Goal: Transaction & Acquisition: Purchase product/service

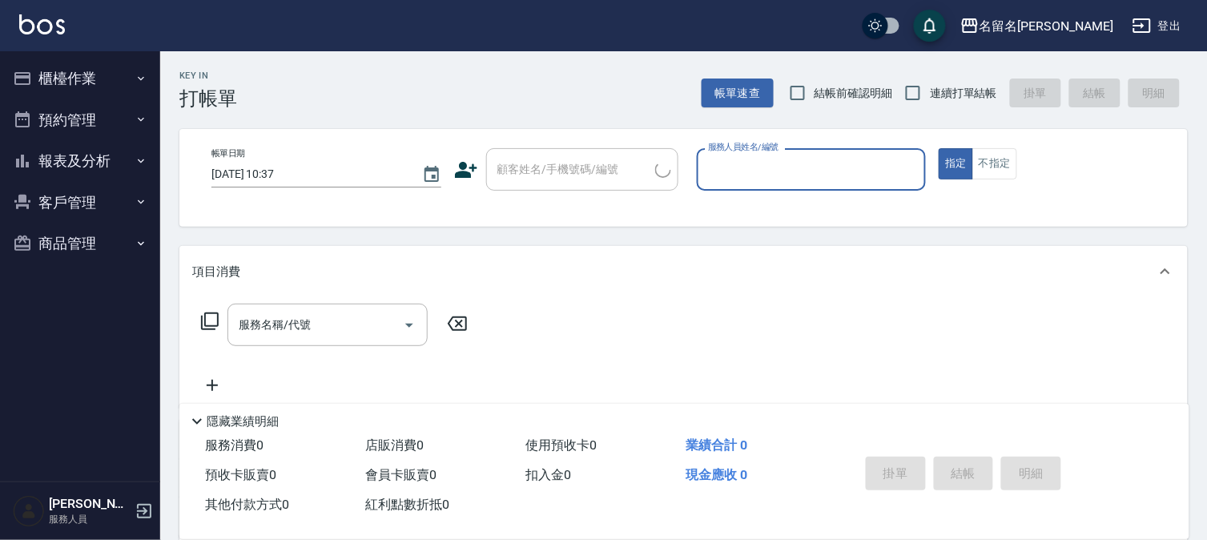
click at [851, 178] on input "服務人員姓名/編號" at bounding box center [811, 169] width 215 height 28
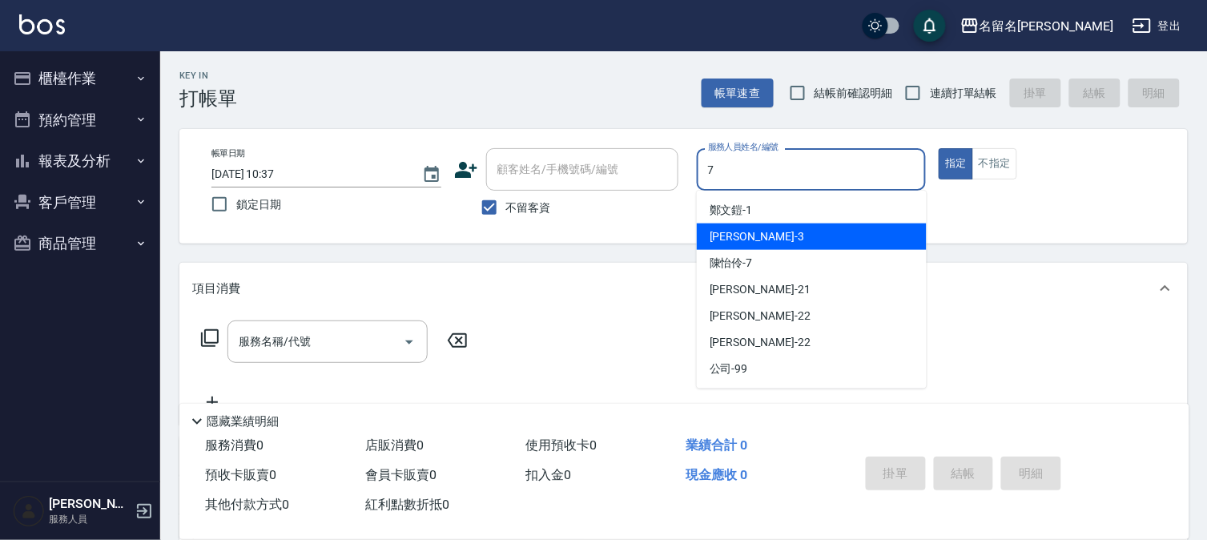
type input "7"
type button "true"
type input "陳怡伶-7"
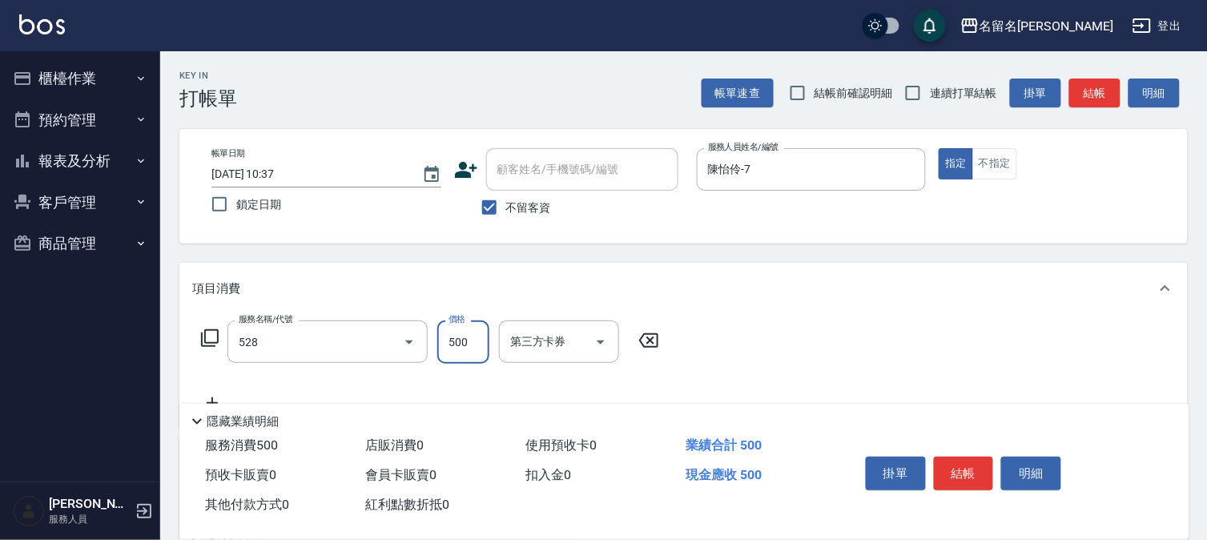
type input "頭皮養護B(528)"
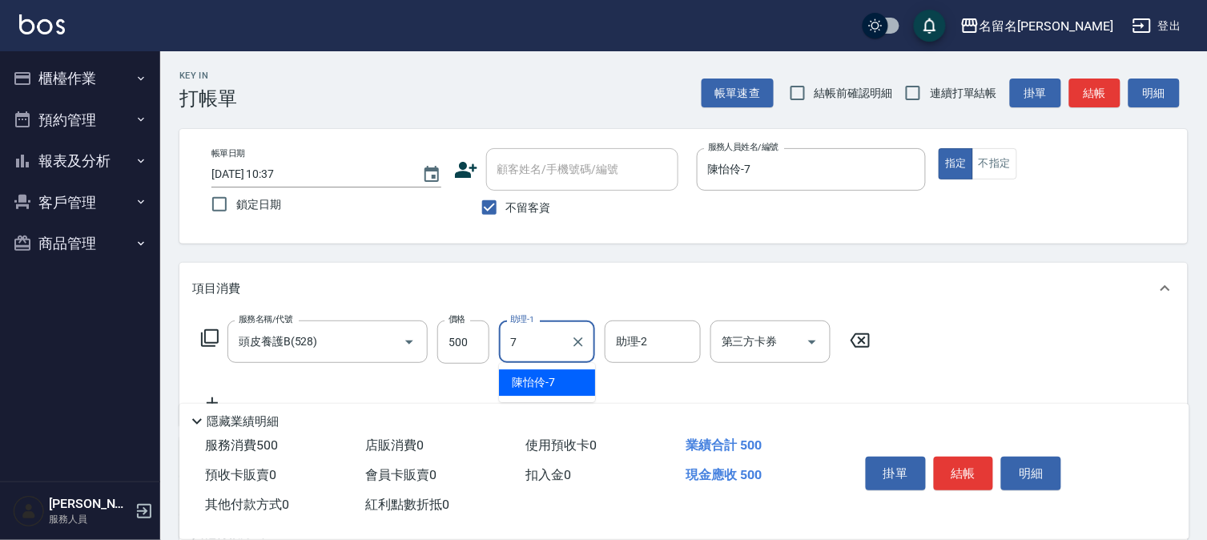
type input "陳怡伶-7"
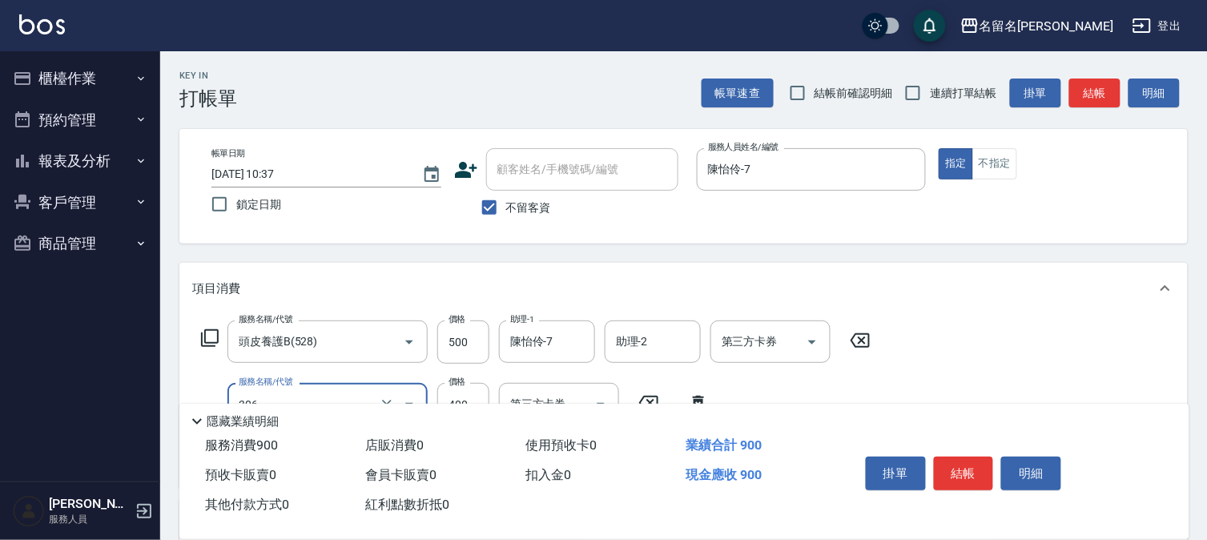
type input "單剪(306)"
type input "500"
click at [963, 460] on button "結帳" at bounding box center [964, 473] width 60 height 34
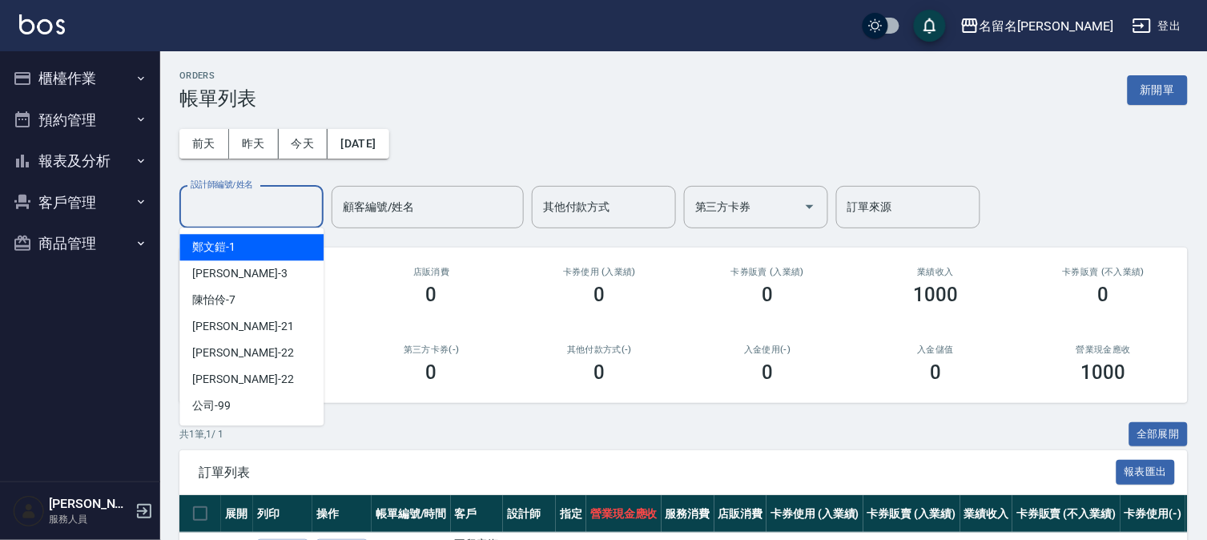
click at [287, 204] on input "設計師編號/姓名" at bounding box center [252, 207] width 130 height 28
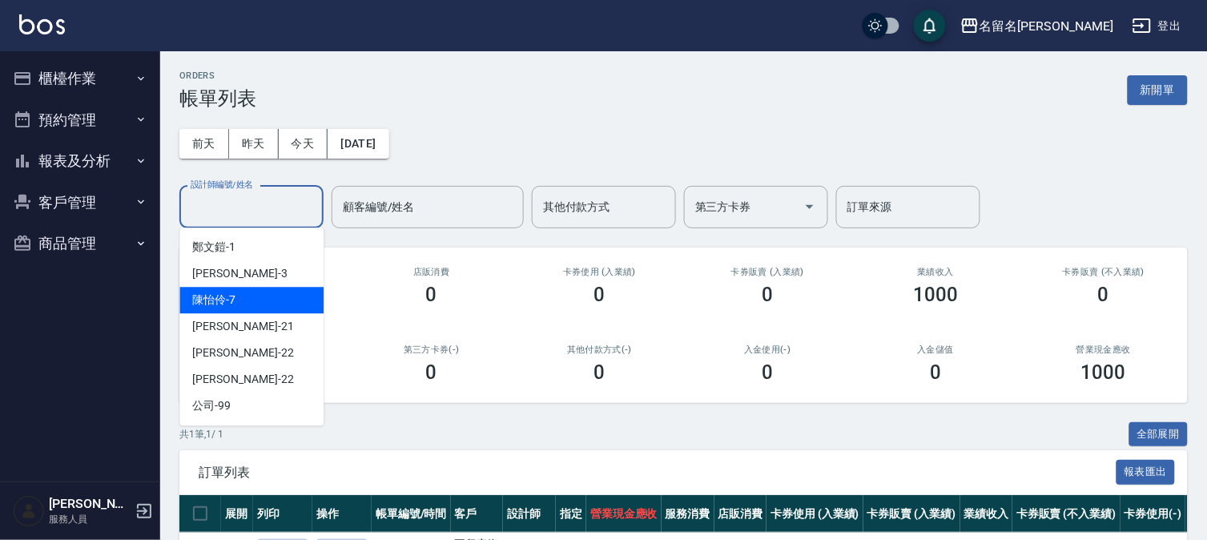
drag, startPoint x: 285, startPoint y: 285, endPoint x: 280, endPoint y: 299, distance: 15.2
click at [282, 302] on ul "[PERSON_NAME]-1 [PERSON_NAME]-3 [PERSON_NAME]-7 [PERSON_NAME] -21 [PERSON_NAME]…" at bounding box center [251, 326] width 144 height 198
click at [282, 303] on div "[PERSON_NAME]-7" at bounding box center [251, 300] width 144 height 26
type input "陳怡伶-7"
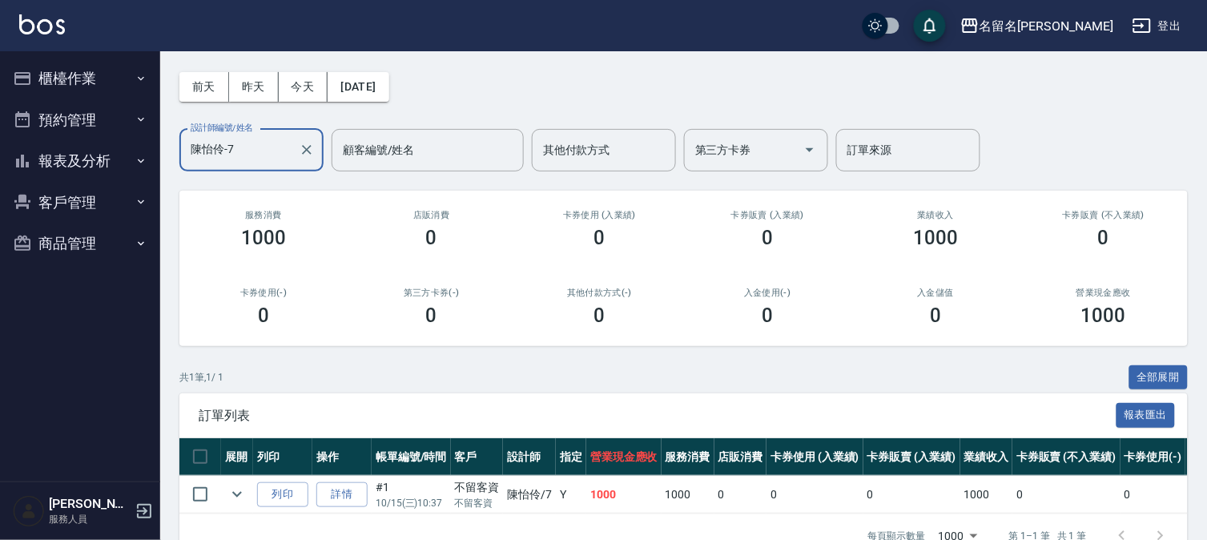
scroll to position [107, 0]
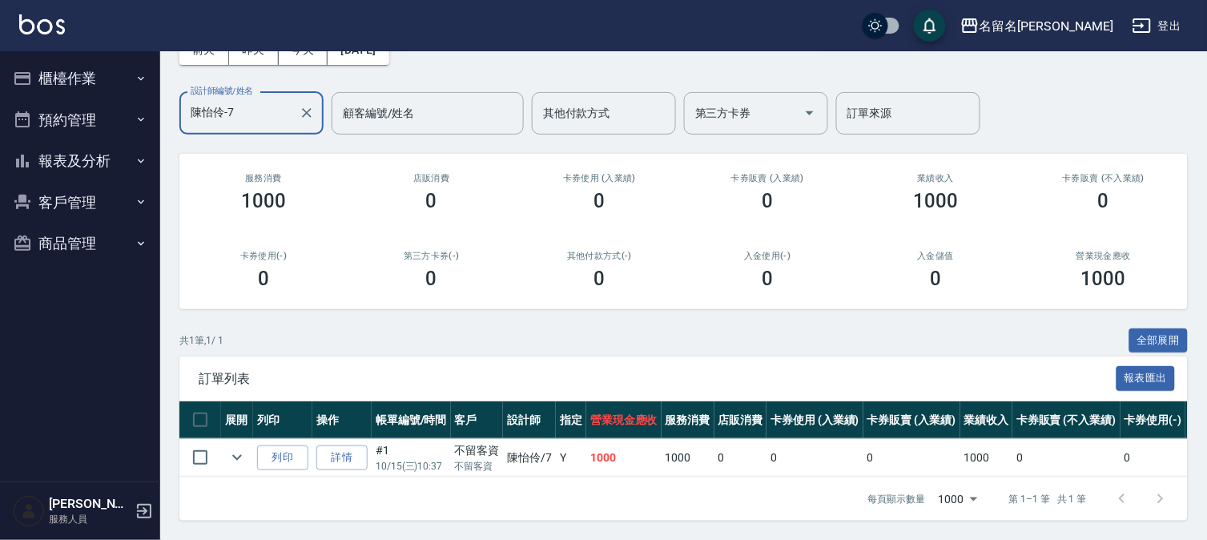
click at [58, 74] on button "櫃檯作業" at bounding box center [79, 79] width 147 height 42
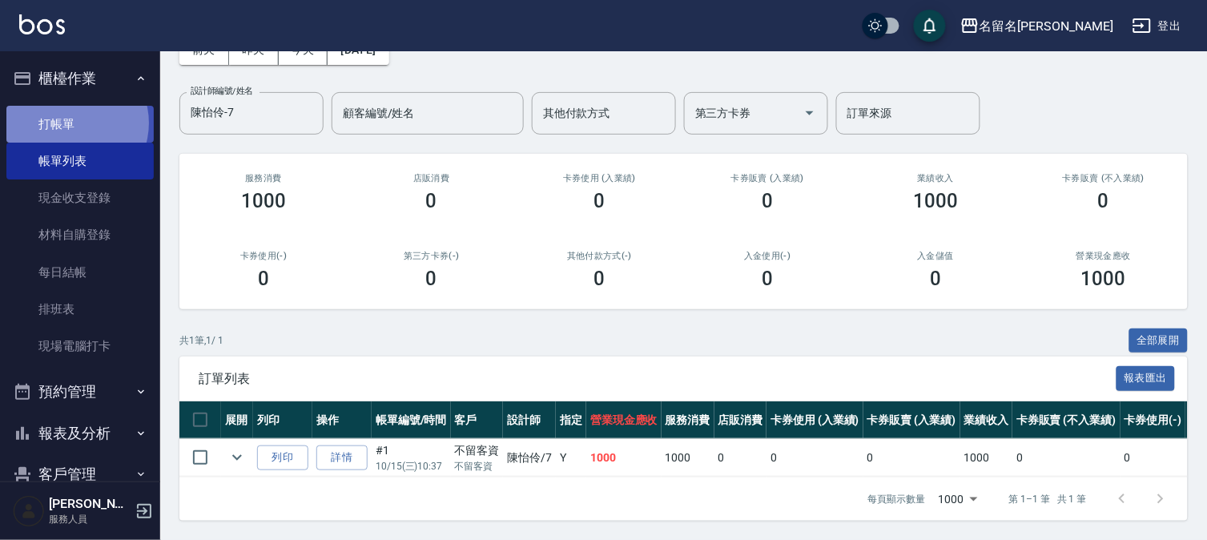
click at [74, 123] on link "打帳單" at bounding box center [79, 124] width 147 height 37
